Goal: Check status: Check status

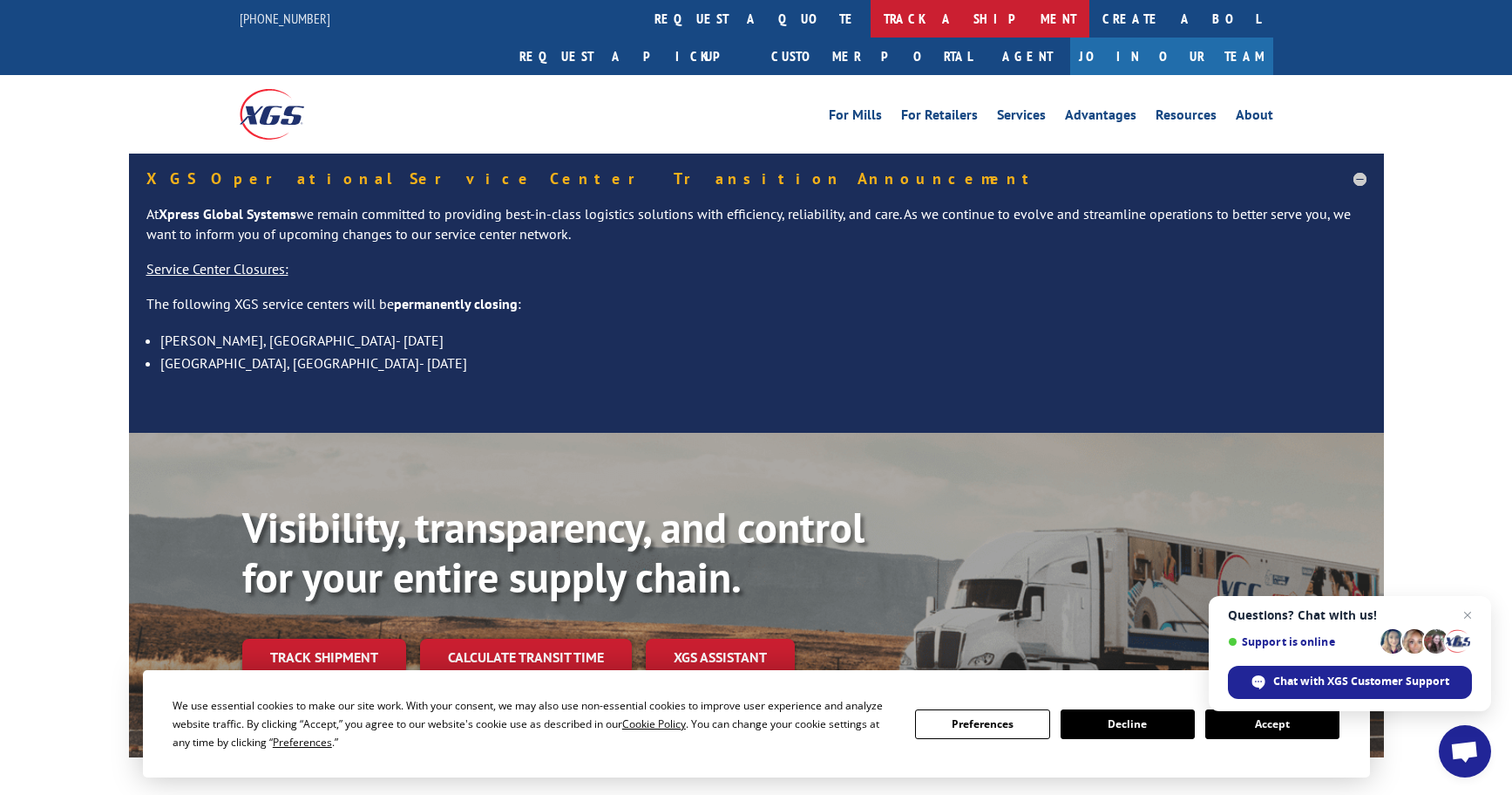
click at [871, 16] on link "track a shipment" at bounding box center [980, 19] width 219 height 37
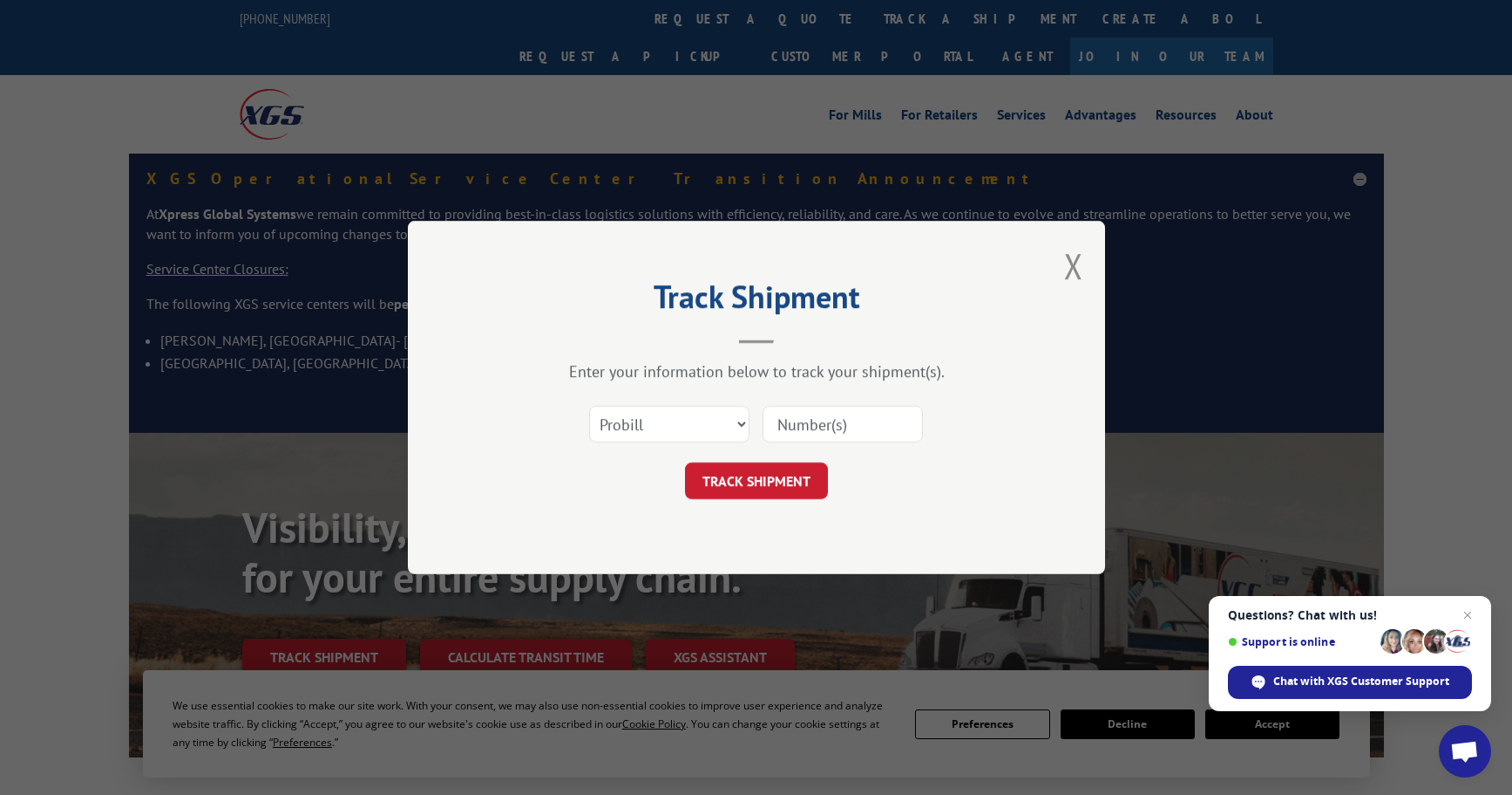
paste input "14155421"
type input "14155421"
click button "TRACK SHIPMENT" at bounding box center [756, 481] width 143 height 37
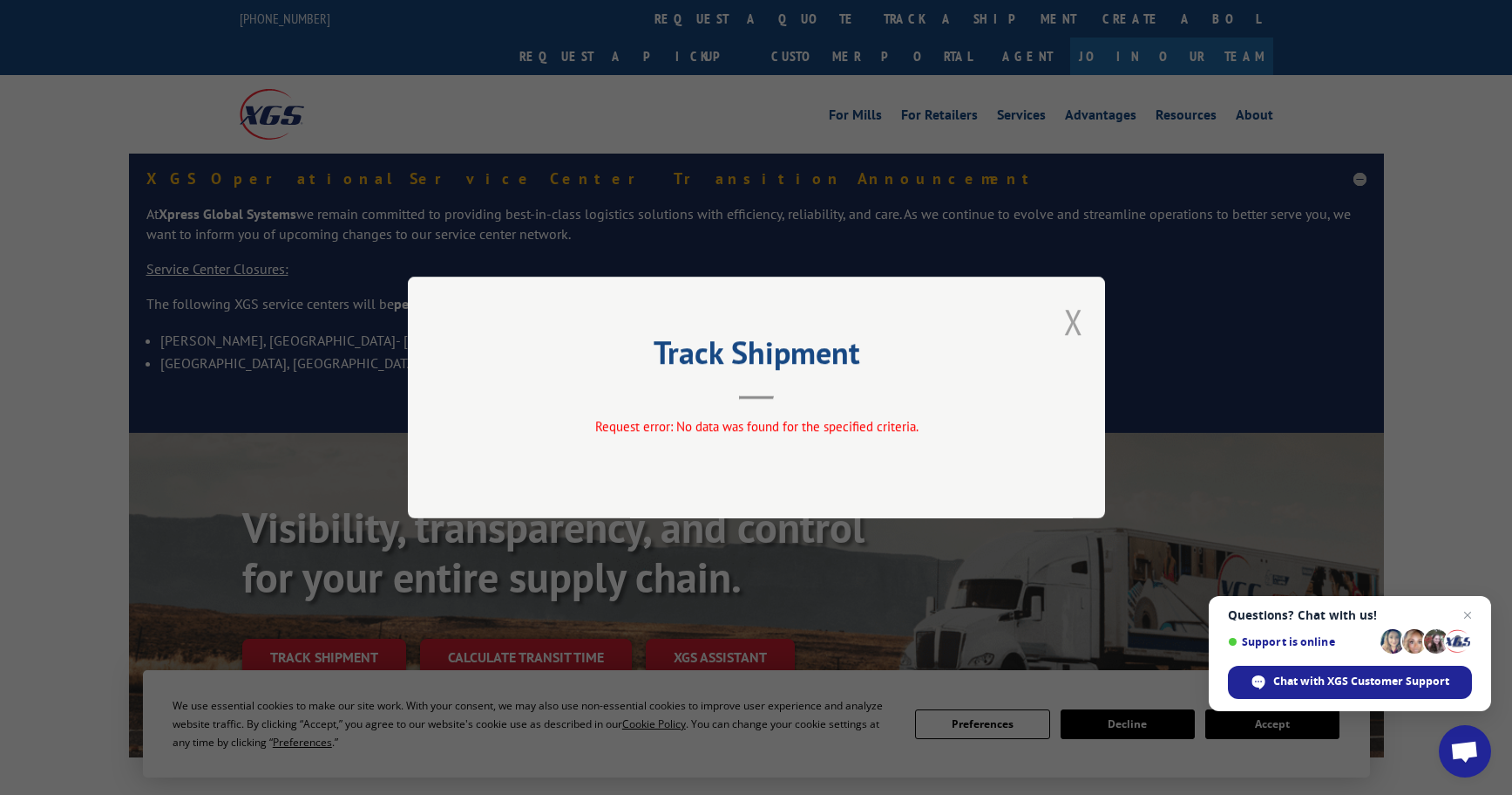
click at [1077, 316] on button "Close modal" at bounding box center [1074, 320] width 20 height 46
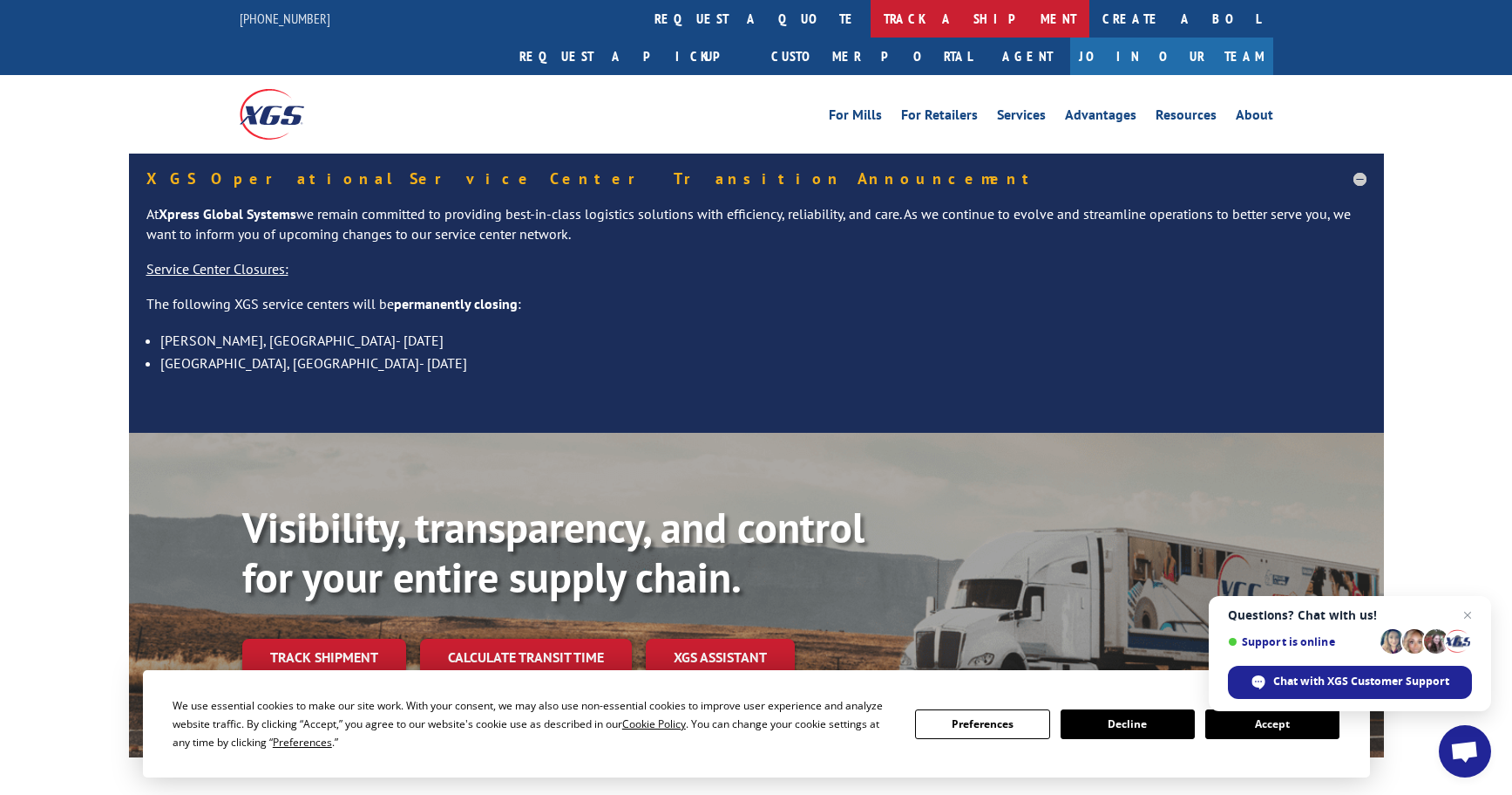
click at [871, 26] on link "track a shipment" at bounding box center [980, 19] width 219 height 37
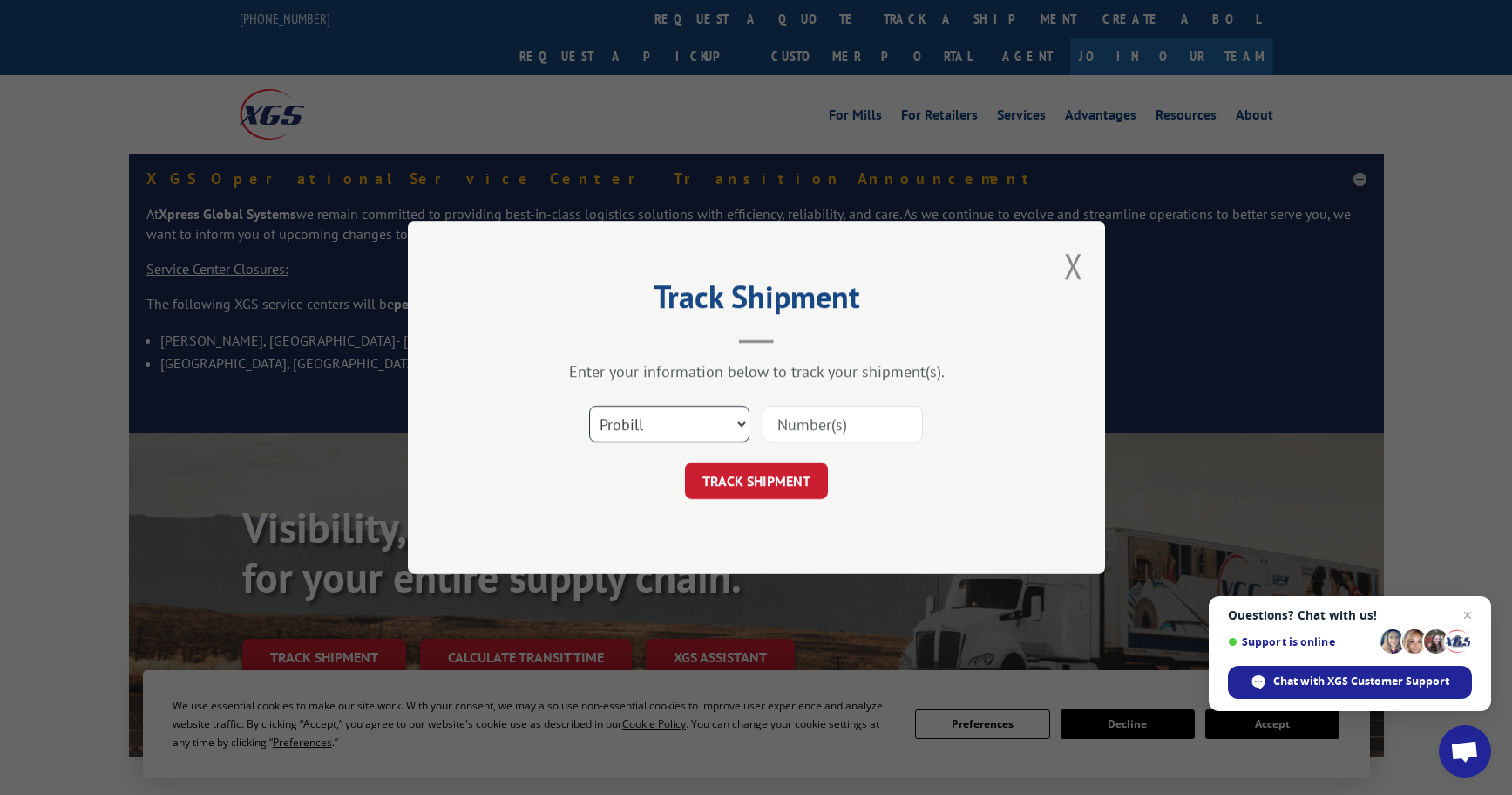
click at [604, 425] on select "Select category... Probill BOL PO" at bounding box center [670, 424] width 160 height 37
select select "bol"
click at [590, 405] on select "Select category... Probill BOL PO" at bounding box center [670, 424] width 160 height 37
drag, startPoint x: 802, startPoint y: 446, endPoint x: 803, endPoint y: 425, distance: 21.0
click at [802, 431] on div "Select category... Probill BOL PO" at bounding box center [756, 424] width 523 height 58
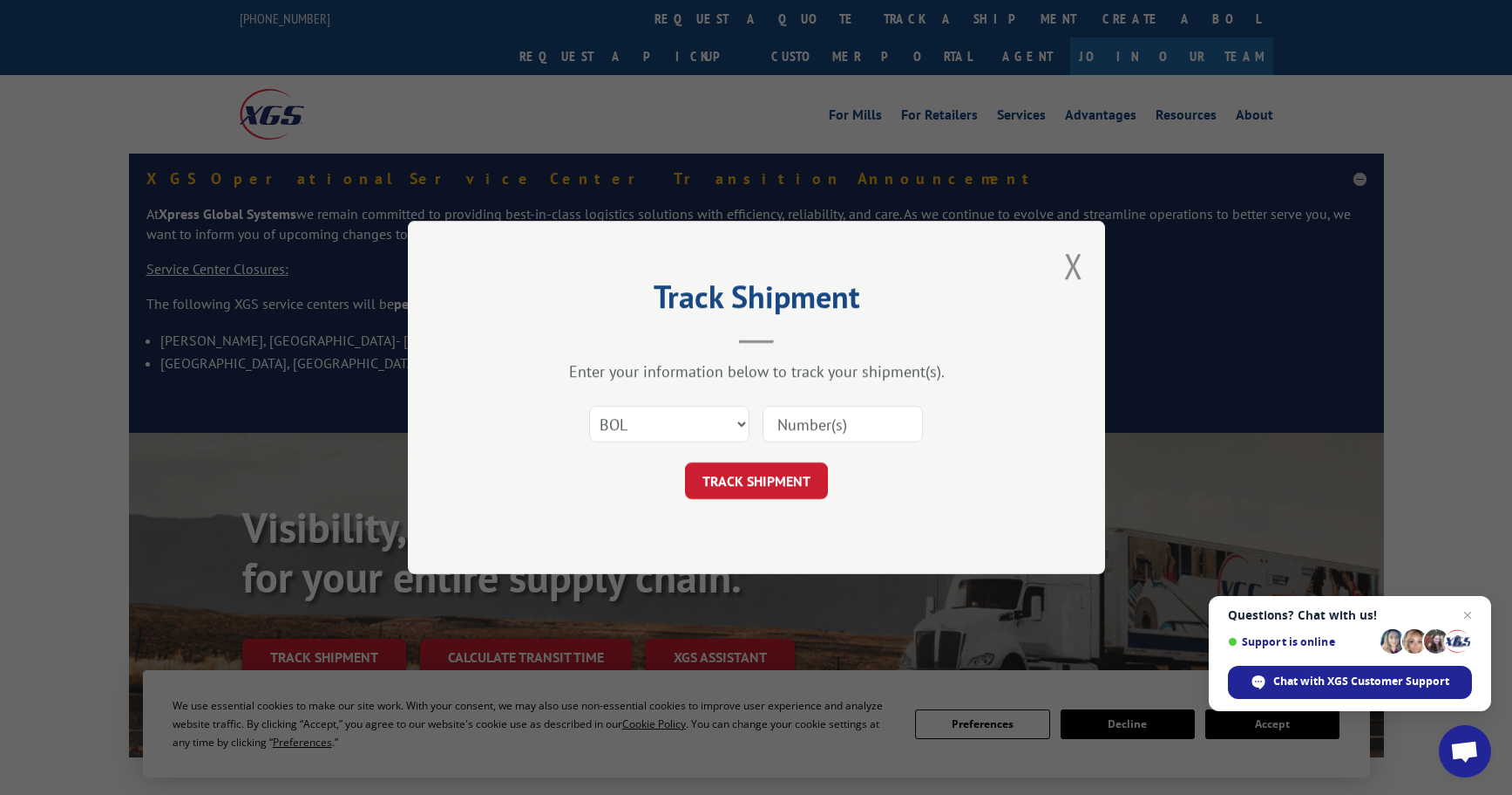
click at [803, 425] on input at bounding box center [842, 424] width 160 height 37
paste input "5107499"
type input "5107499"
click at [788, 474] on button "TRACK SHIPMENT" at bounding box center [756, 481] width 143 height 37
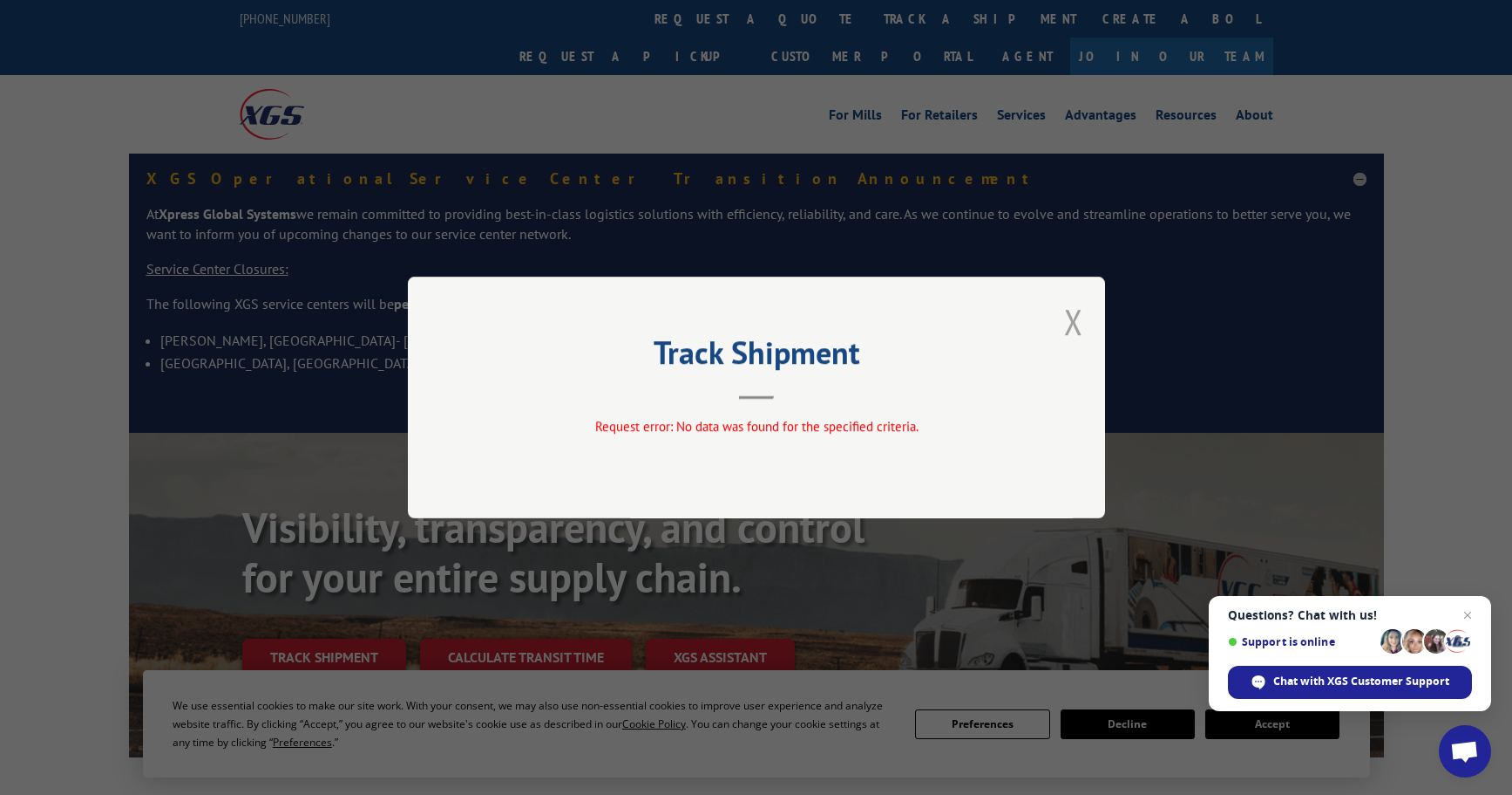
click at [1077, 321] on button "Close modal" at bounding box center [1074, 320] width 20 height 46
